Goal: Information Seeking & Learning: Learn about a topic

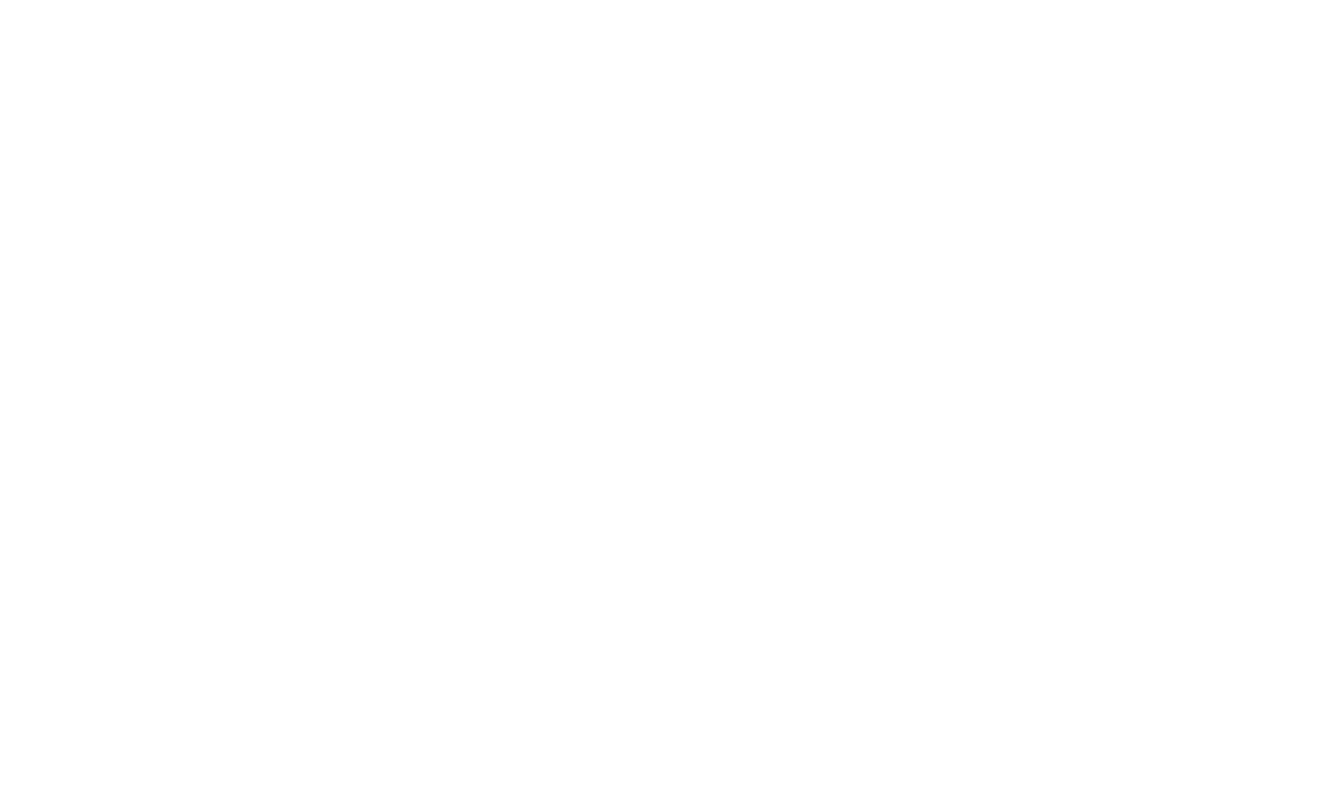
click at [632, 182] on div at bounding box center [664, 395] width 1328 height 791
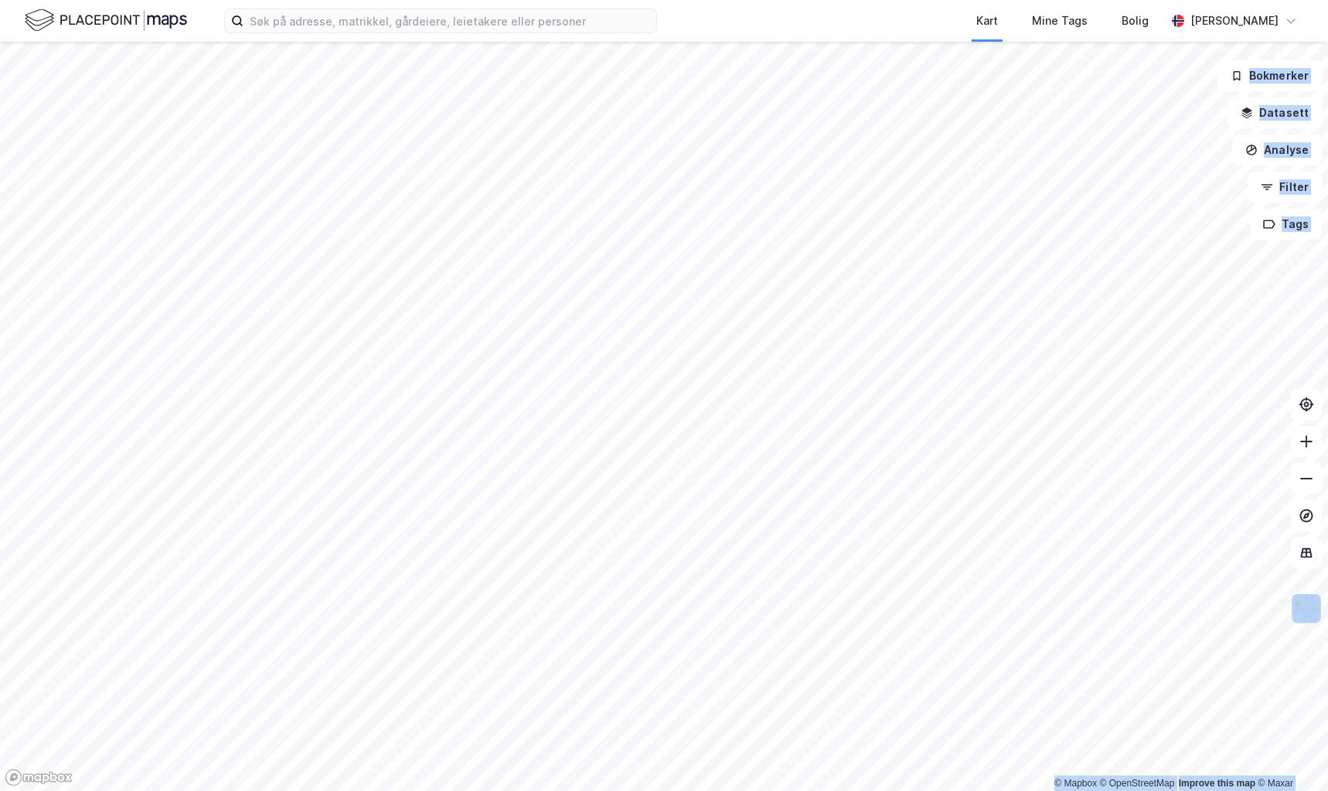
drag, startPoint x: 0, startPoint y: 0, endPoint x: 331, endPoint y: 105, distance: 347.2
click at [331, 105] on div "Kart Mine Tags Bolig [PERSON_NAME] © Mapbox © OpenStreetMap Improve this map © …" at bounding box center [664, 395] width 1328 height 791
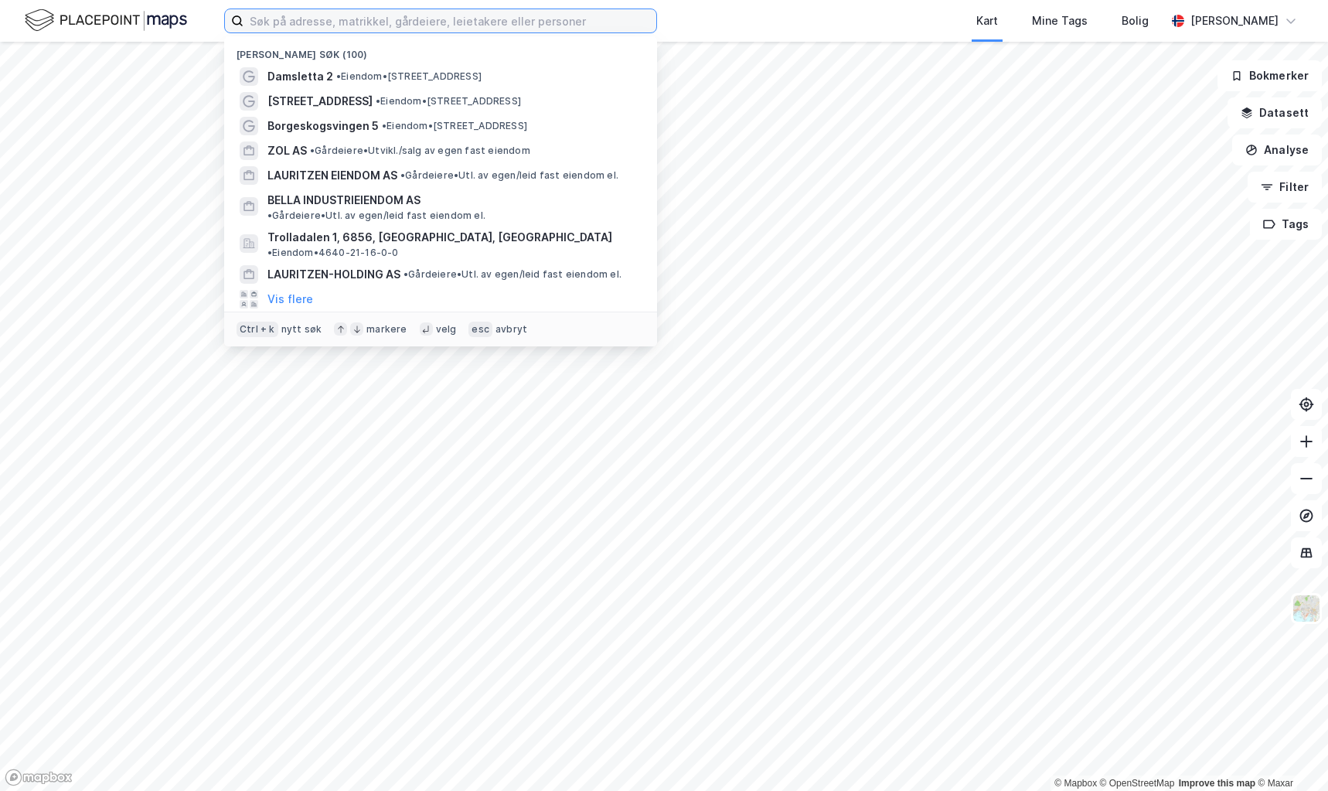
click at [308, 27] on input at bounding box center [450, 20] width 413 height 23
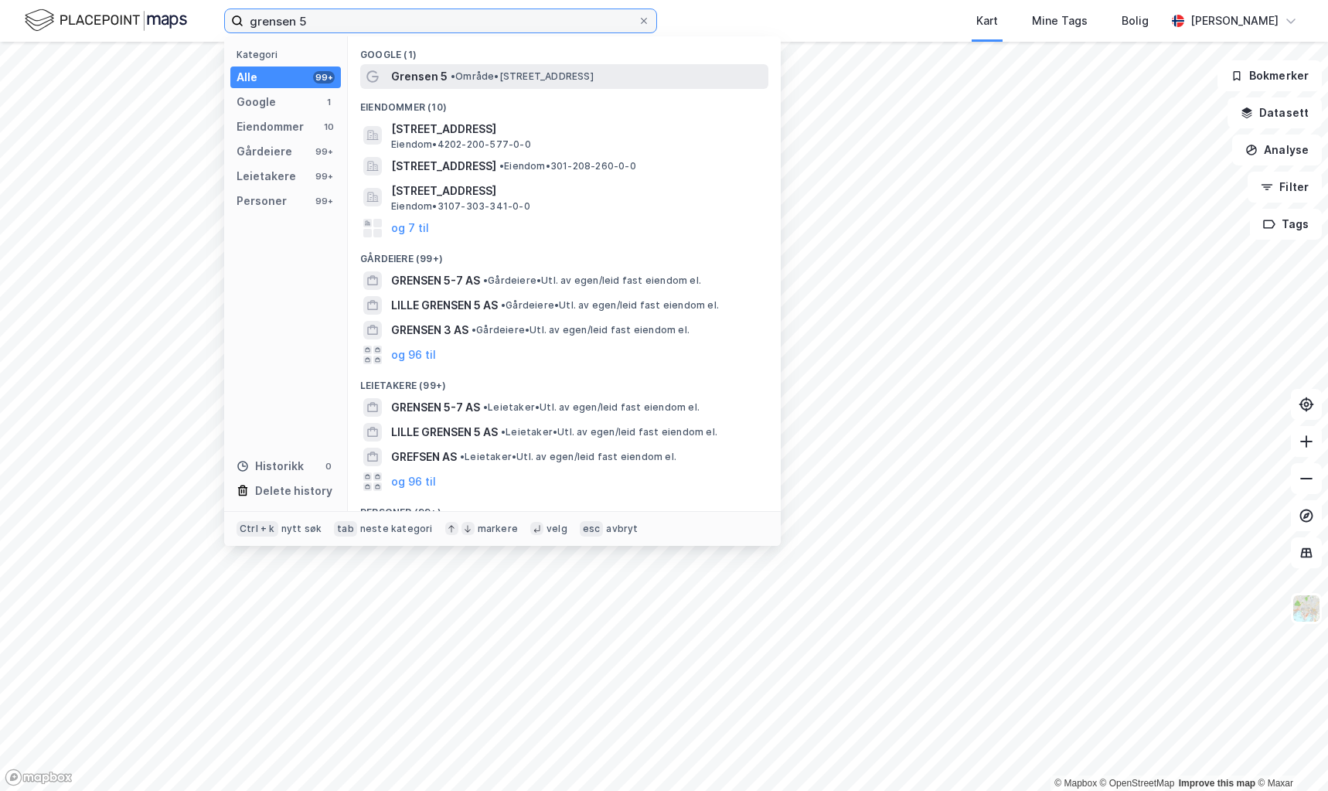
type input "grensen 5"
click at [509, 77] on span "• Område • [STREET_ADDRESS]" at bounding box center [522, 76] width 143 height 12
